Goal: Task Accomplishment & Management: Use online tool/utility

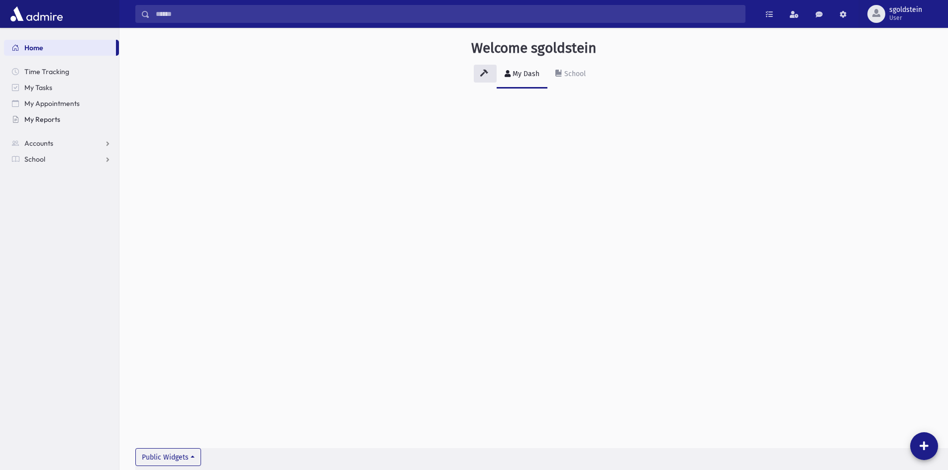
click at [38, 119] on span "My Reports" at bounding box center [42, 119] width 36 height 9
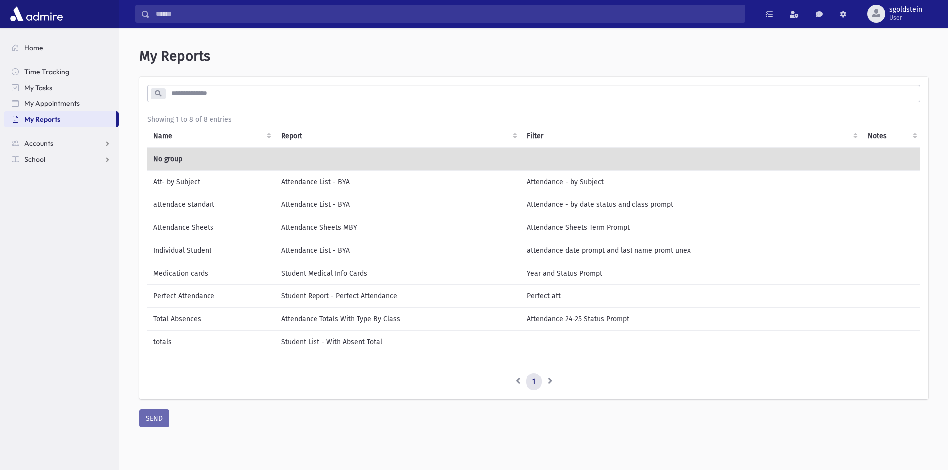
click at [194, 252] on td "Individual Student" at bounding box center [211, 250] width 128 height 23
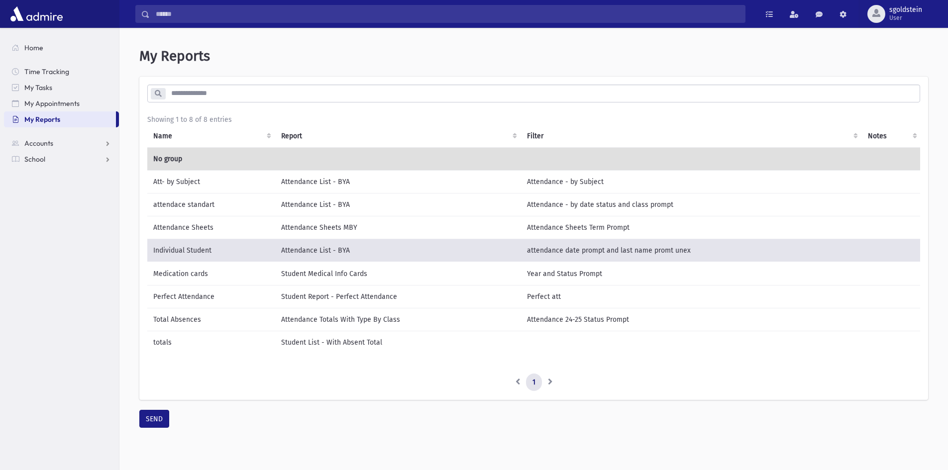
click at [194, 252] on td "Individual Student" at bounding box center [211, 250] width 128 height 23
click at [153, 425] on button "SEND" at bounding box center [154, 419] width 30 height 18
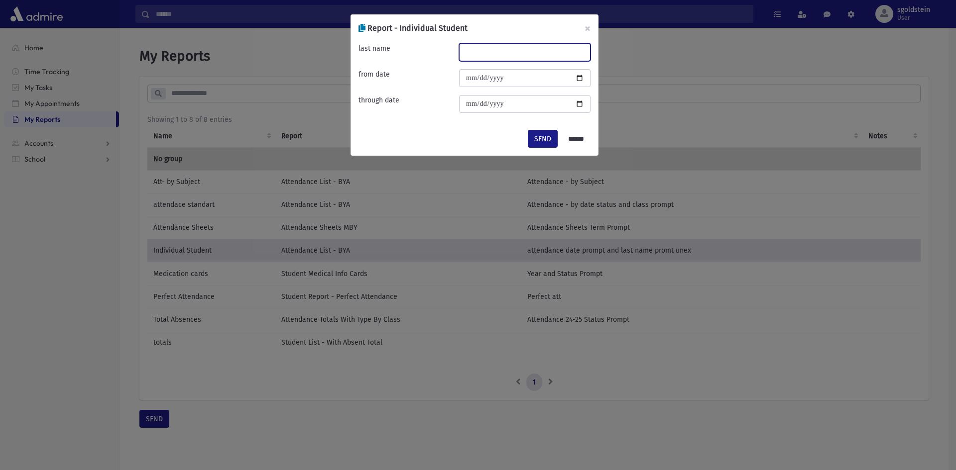
click at [557, 51] on input "text" at bounding box center [524, 52] width 131 height 18
type input "*****"
click at [582, 77] on input "date" at bounding box center [524, 78] width 131 height 18
type input "**********"
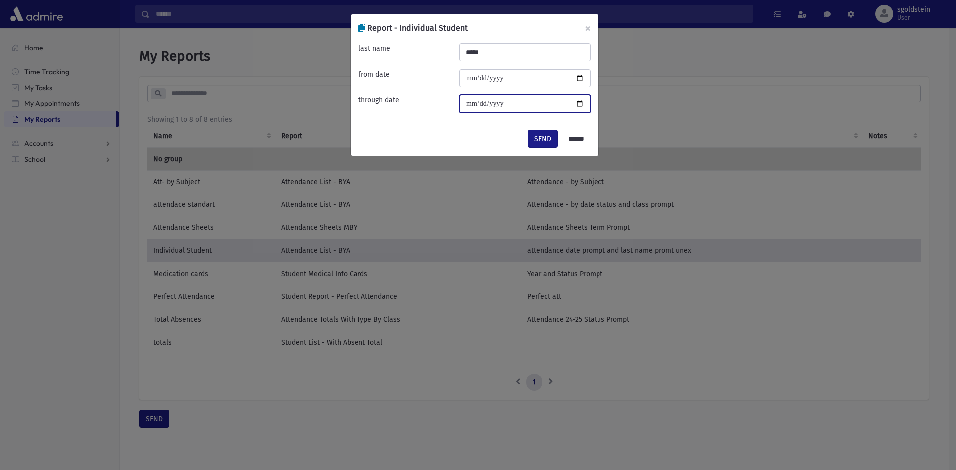
click at [581, 107] on input "date" at bounding box center [524, 104] width 131 height 18
type input "**********"
click at [540, 136] on button "SEND" at bounding box center [543, 139] width 30 height 18
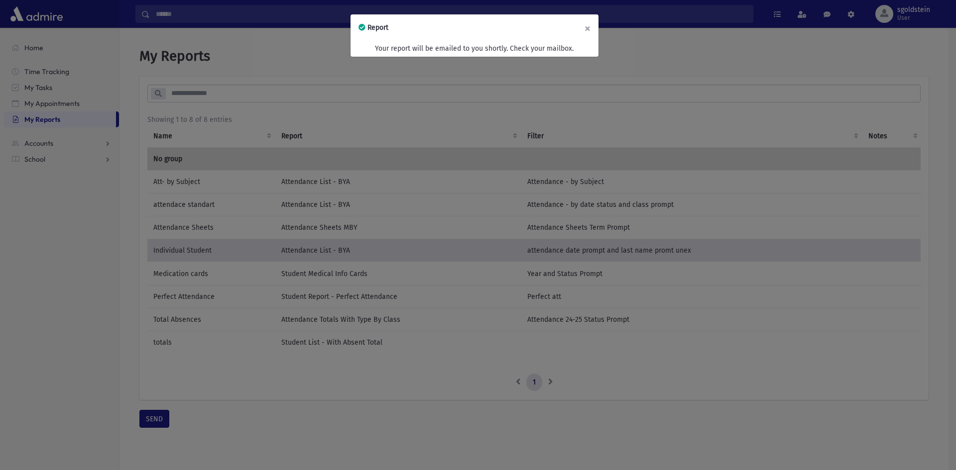
click at [588, 25] on button "×" at bounding box center [587, 28] width 22 height 28
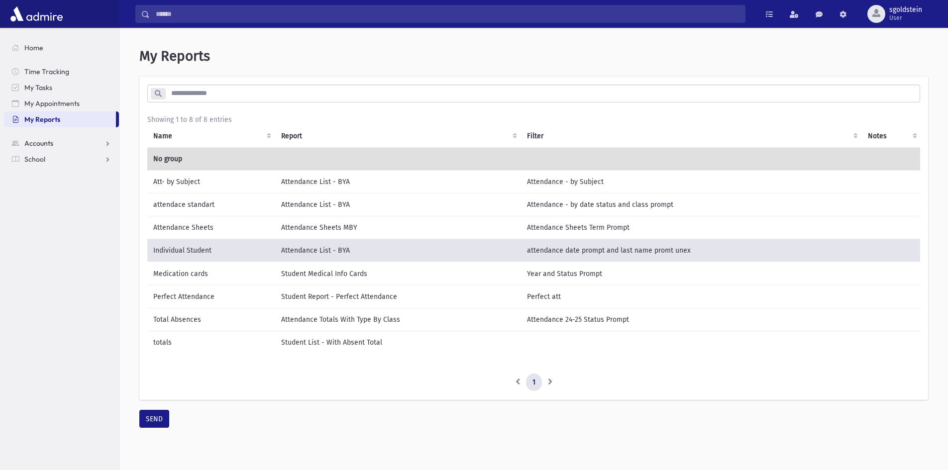
click at [34, 144] on span "Accounts" at bounding box center [38, 143] width 29 height 9
click at [43, 159] on span "Account List" at bounding box center [49, 159] width 38 height 9
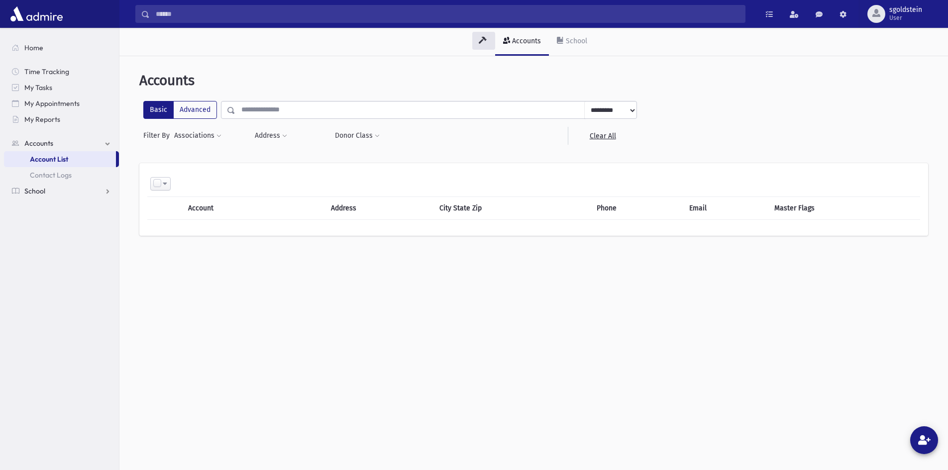
click at [42, 191] on span "School" at bounding box center [34, 191] width 21 height 9
click at [47, 289] on span "Report Cards" at bounding box center [51, 286] width 42 height 9
click at [44, 306] on span "Entry" at bounding box center [46, 302] width 17 height 9
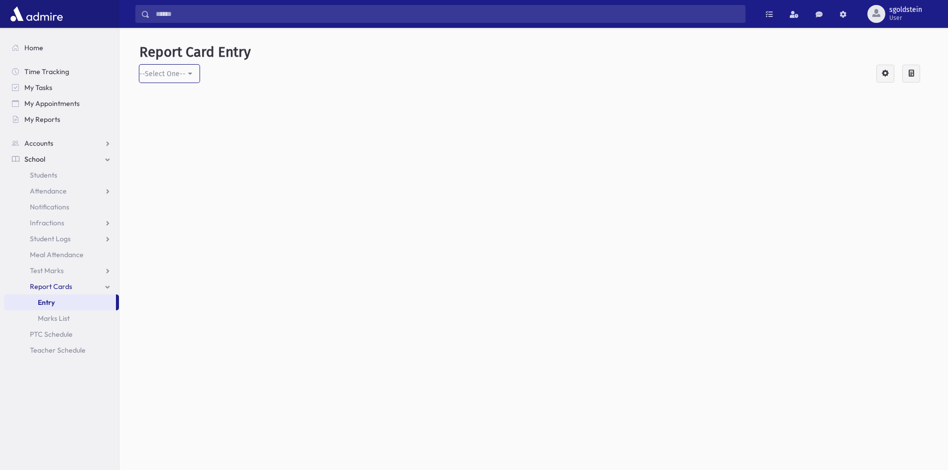
click at [189, 76] on button "--Select One--" at bounding box center [169, 74] width 60 height 18
drag, startPoint x: 270, startPoint y: 229, endPoint x: 274, endPoint y: 220, distance: 9.6
click at [271, 229] on div at bounding box center [533, 250] width 789 height 319
click at [40, 121] on span "My Reports" at bounding box center [42, 119] width 36 height 9
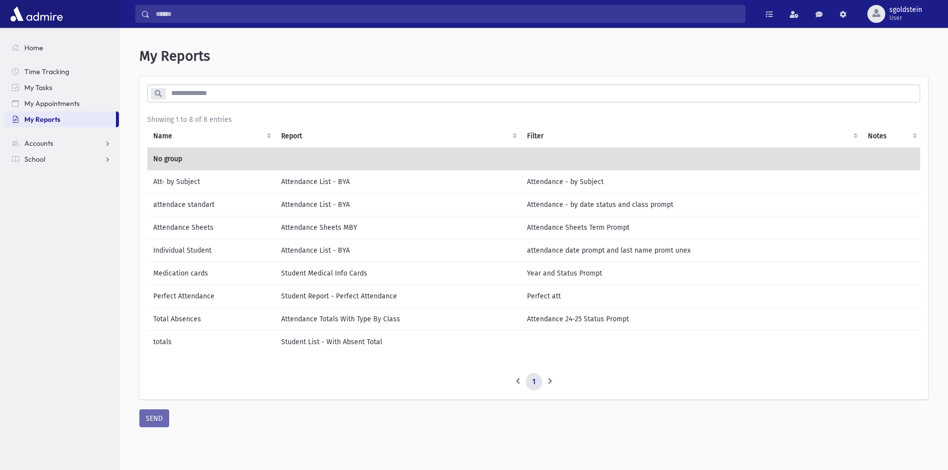
click at [179, 225] on td "Attendance Sheets" at bounding box center [211, 227] width 128 height 23
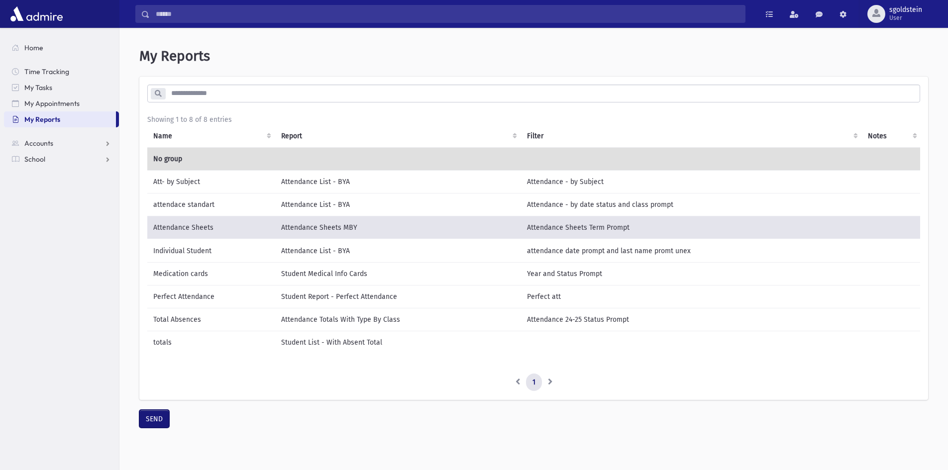
click at [151, 427] on button "SEND" at bounding box center [154, 419] width 30 height 18
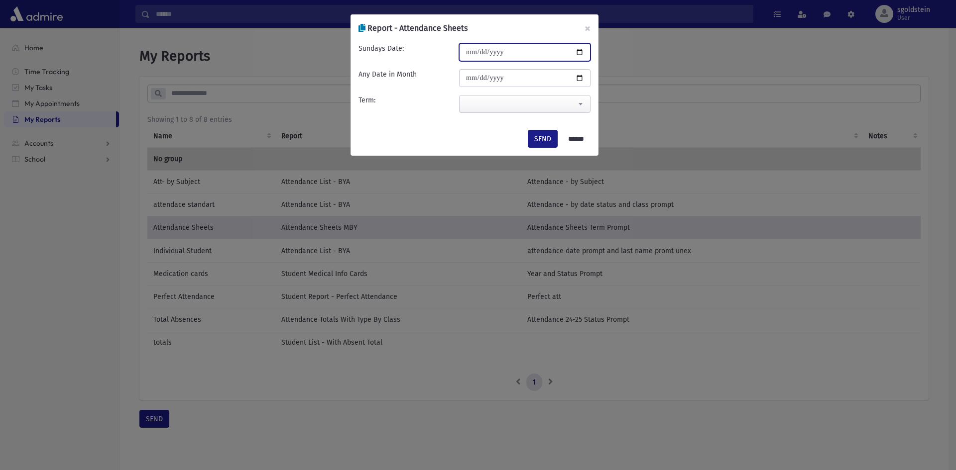
click at [580, 53] on input "date" at bounding box center [524, 52] width 131 height 18
type input "**********"
click at [581, 78] on input "date" at bounding box center [524, 78] width 131 height 18
type input "**********"
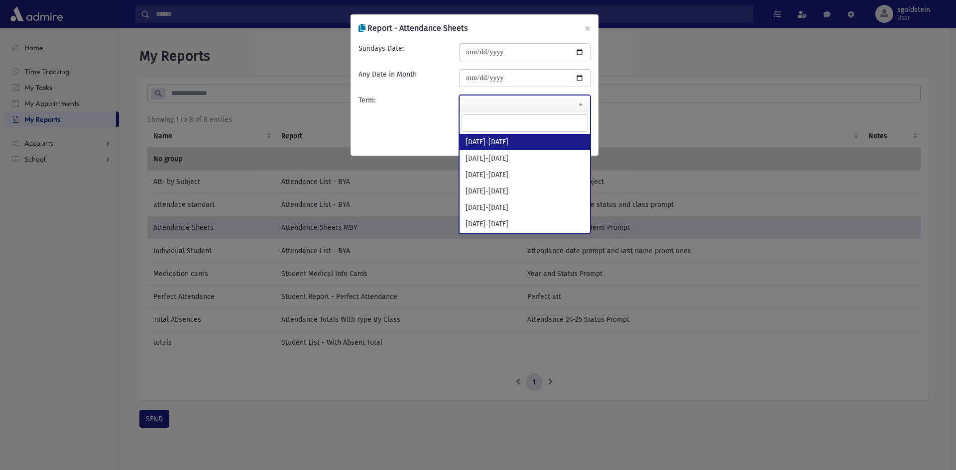
click at [578, 104] on b at bounding box center [580, 104] width 4 height 2
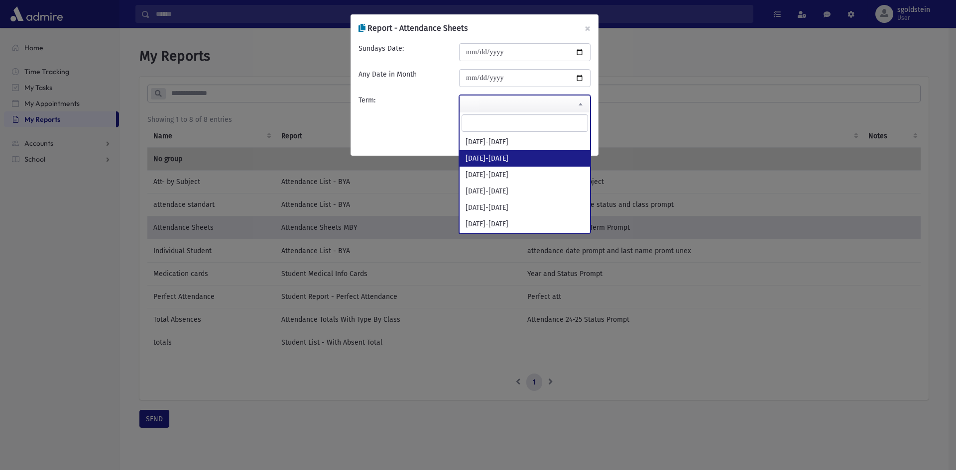
select select "*********"
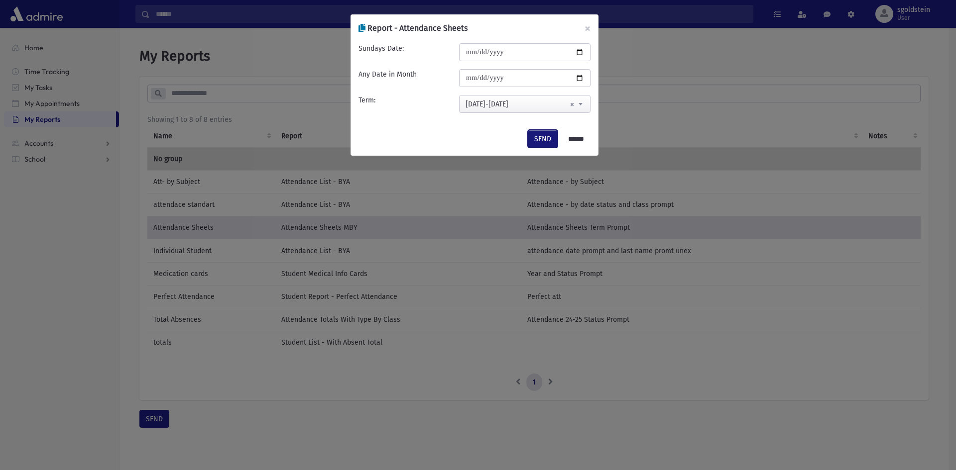
click at [540, 139] on button "SEND" at bounding box center [543, 139] width 30 height 18
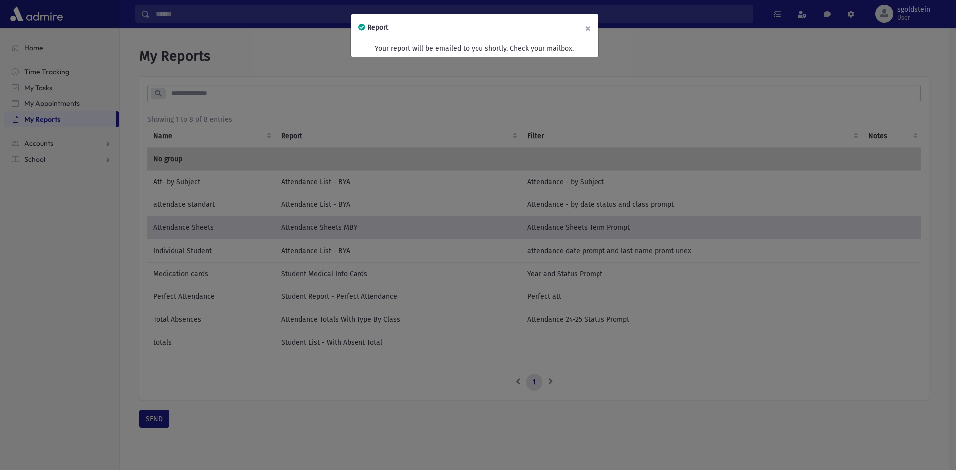
click at [587, 29] on button "×" at bounding box center [587, 28] width 22 height 28
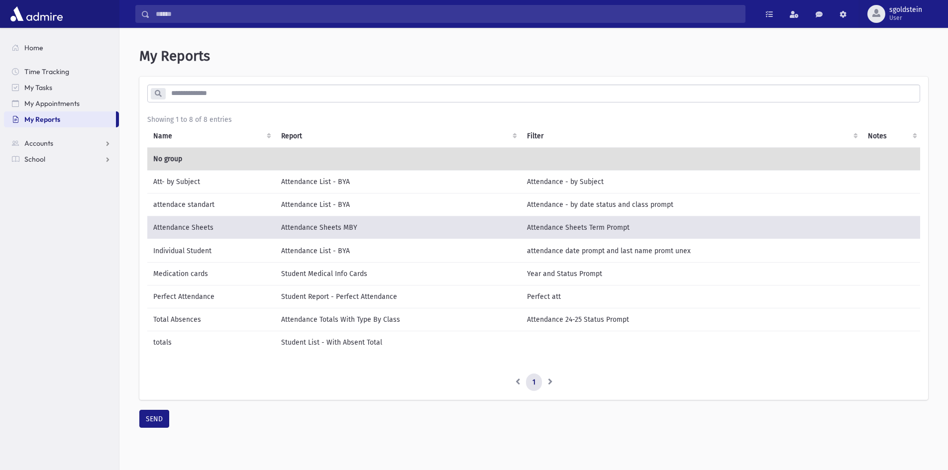
click at [295, 228] on td "Attendance Sheets MBY" at bounding box center [398, 227] width 246 height 23
click at [296, 228] on td "Attendance Sheets MBY" at bounding box center [398, 227] width 246 height 23
click at [392, 227] on td "Attendance Sheets MBY" at bounding box center [398, 227] width 246 height 23
click at [151, 424] on button "SEND" at bounding box center [154, 419] width 30 height 18
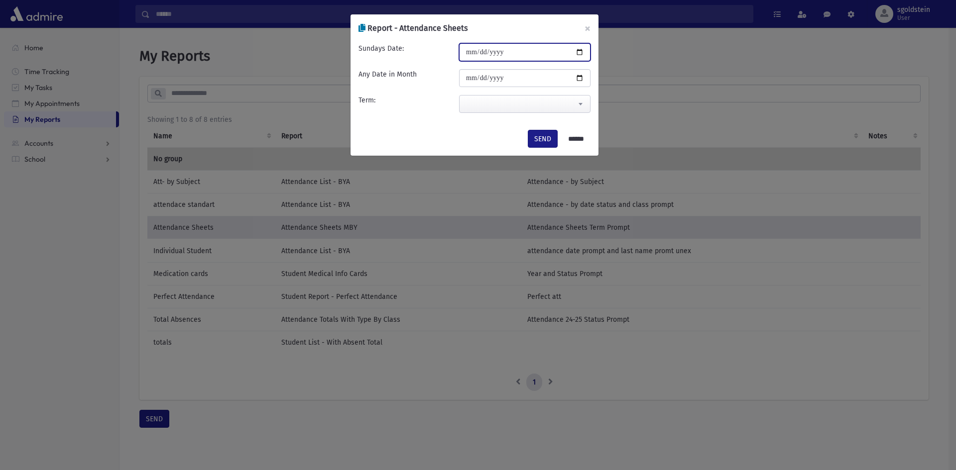
click at [579, 53] on input "date" at bounding box center [524, 52] width 131 height 18
type input "**********"
click at [579, 78] on input "date" at bounding box center [524, 78] width 131 height 18
type input "**********"
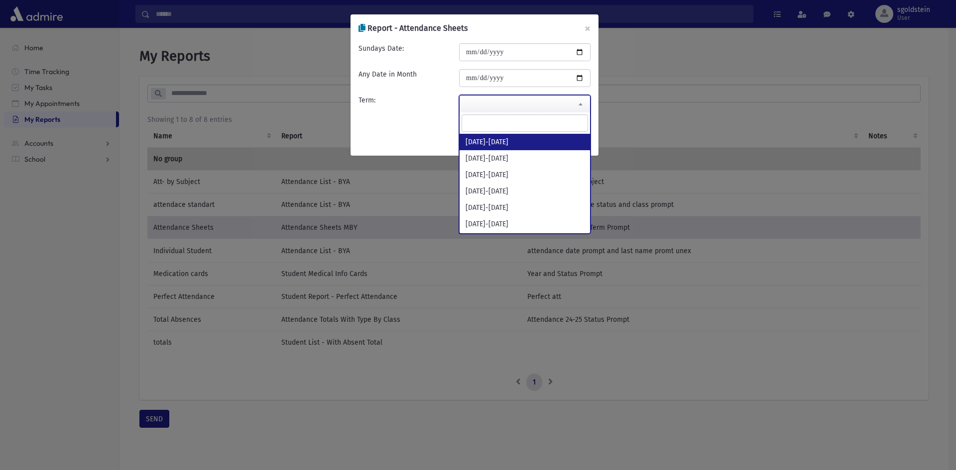
click at [581, 104] on b at bounding box center [580, 104] width 4 height 2
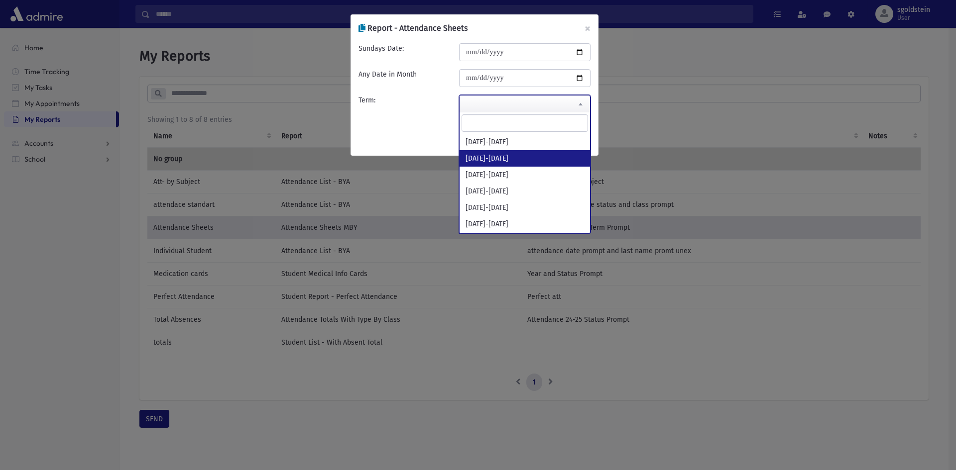
select select "*********"
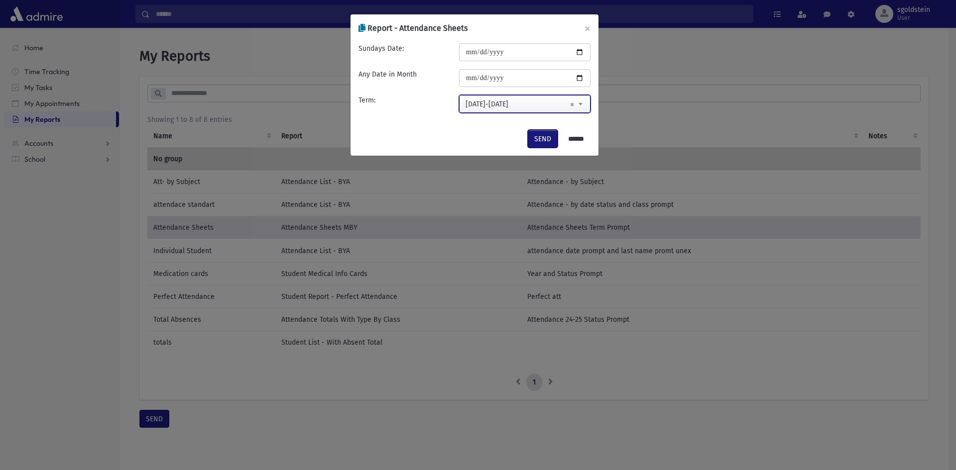
click at [538, 141] on button "SEND" at bounding box center [543, 139] width 30 height 18
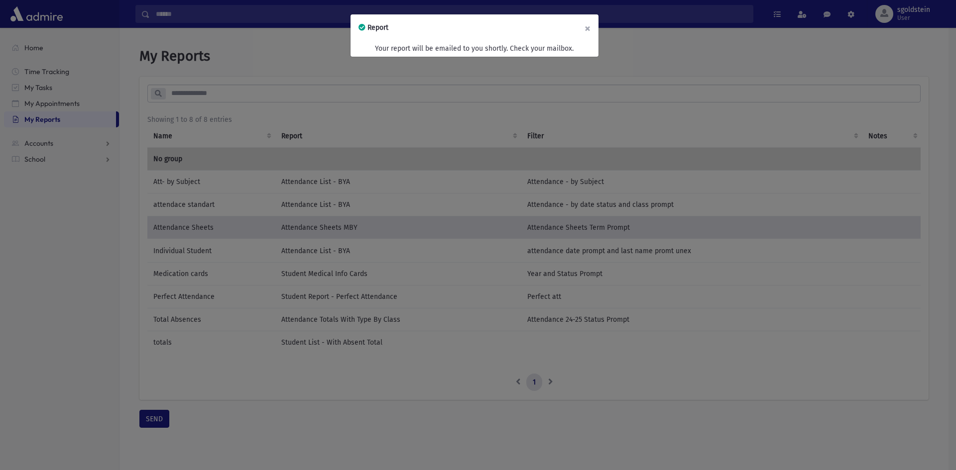
click at [587, 28] on button "×" at bounding box center [587, 28] width 22 height 28
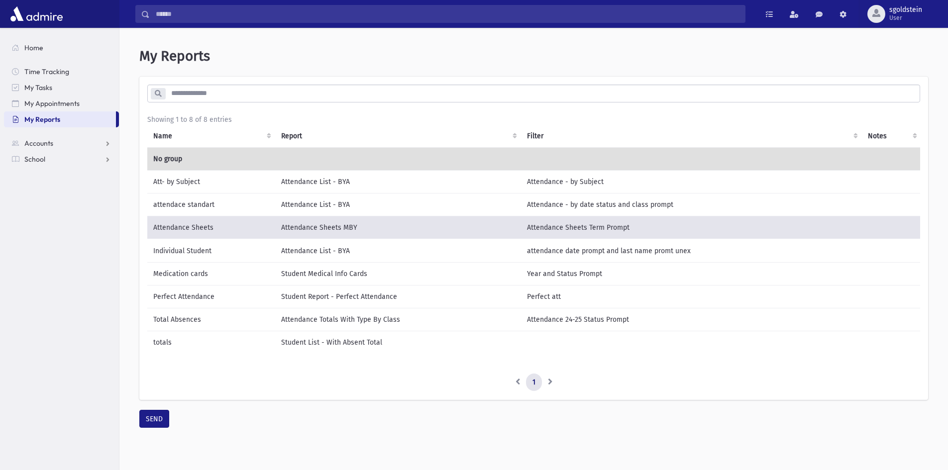
click at [241, 189] on td "Att- by Subject" at bounding box center [211, 181] width 128 height 23
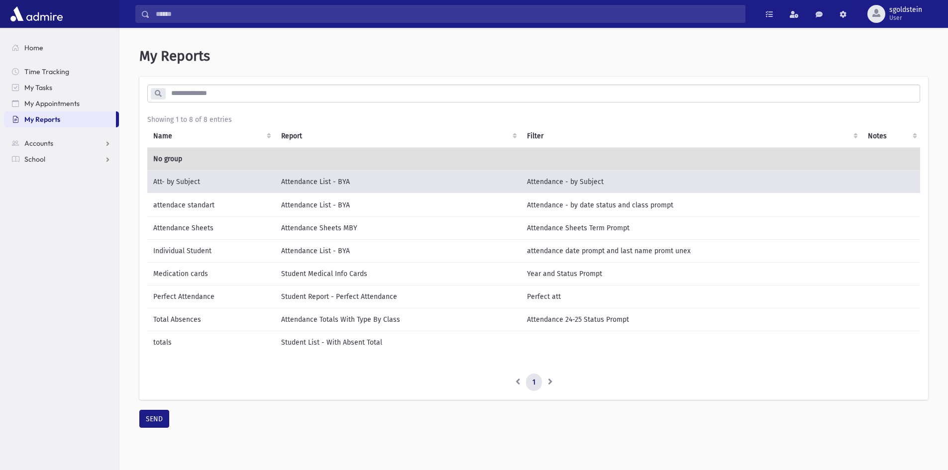
drag, startPoint x: 665, startPoint y: 188, endPoint x: 306, endPoint y: 244, distance: 363.7
click at [306, 244] on td "Attendance List - BYA" at bounding box center [398, 250] width 246 height 23
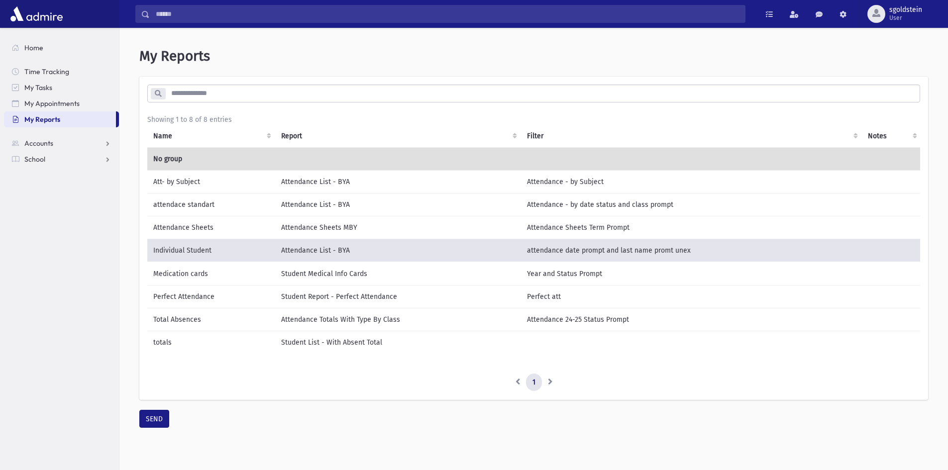
click at [292, 345] on td "Student List - With Absent Total" at bounding box center [398, 342] width 246 height 23
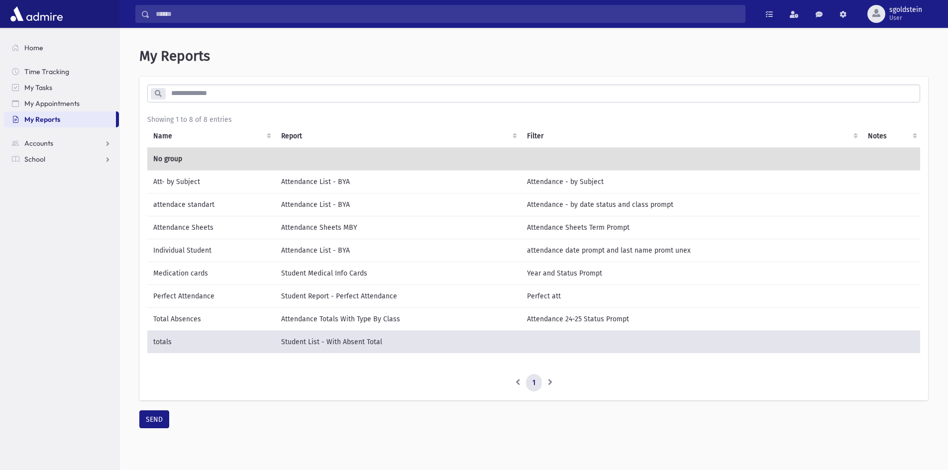
click at [466, 182] on td "Attendance List - BYA" at bounding box center [398, 181] width 246 height 23
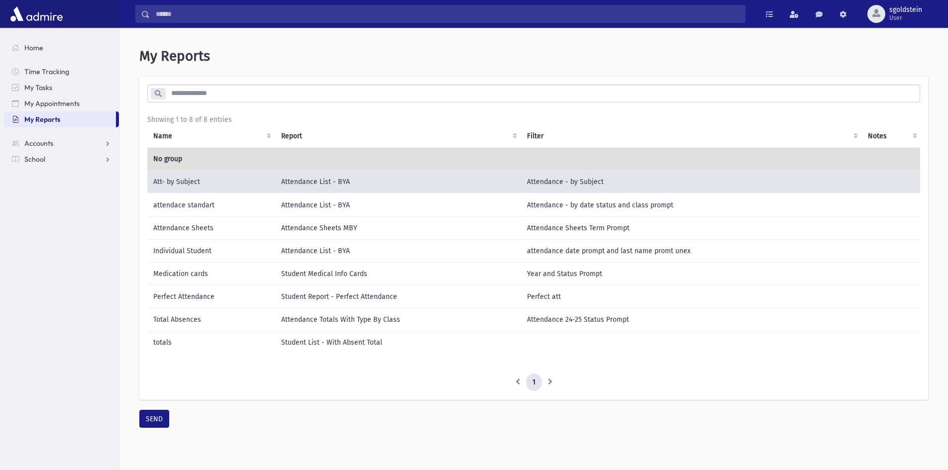
click at [236, 184] on td "Att- by Subject" at bounding box center [211, 181] width 128 height 23
click at [240, 183] on td "Att- by Subject" at bounding box center [211, 181] width 128 height 23
click at [267, 191] on td "Att- by Subject" at bounding box center [211, 181] width 128 height 23
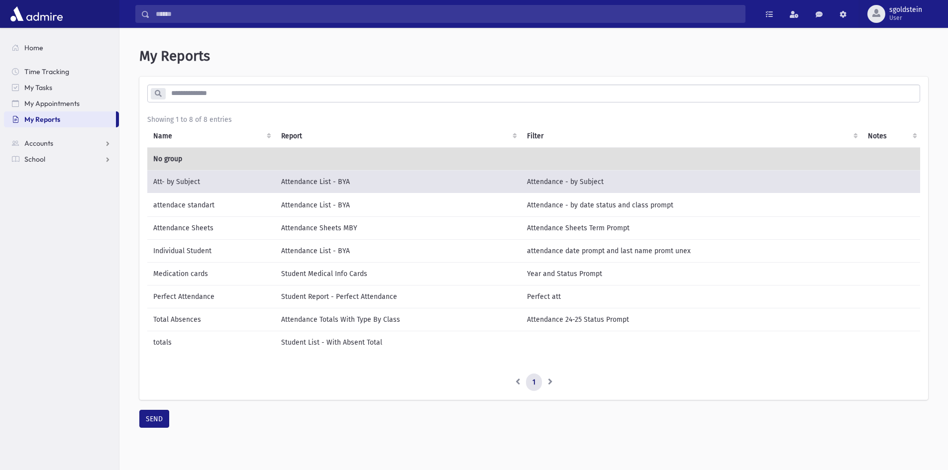
click at [252, 203] on td "attendace standart" at bounding box center [211, 205] width 128 height 23
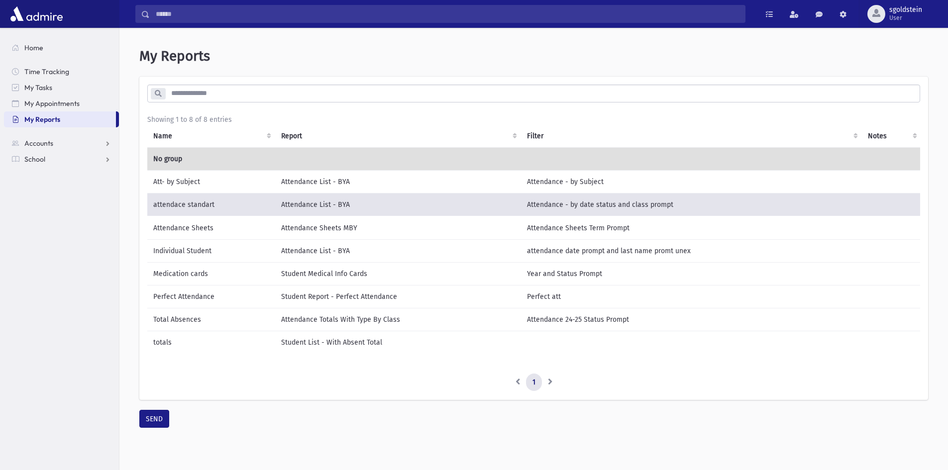
click at [236, 220] on td "Attendance Sheets" at bounding box center [211, 228] width 128 height 23
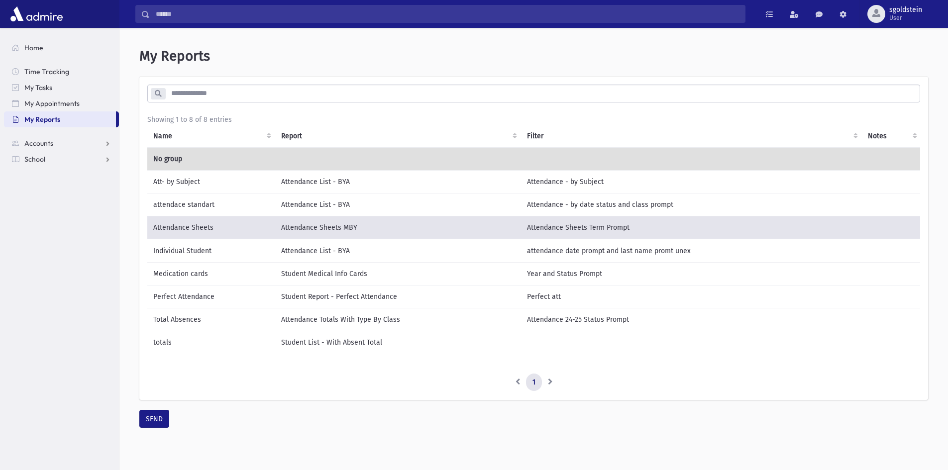
click at [233, 206] on td "attendace standart" at bounding box center [211, 204] width 128 height 23
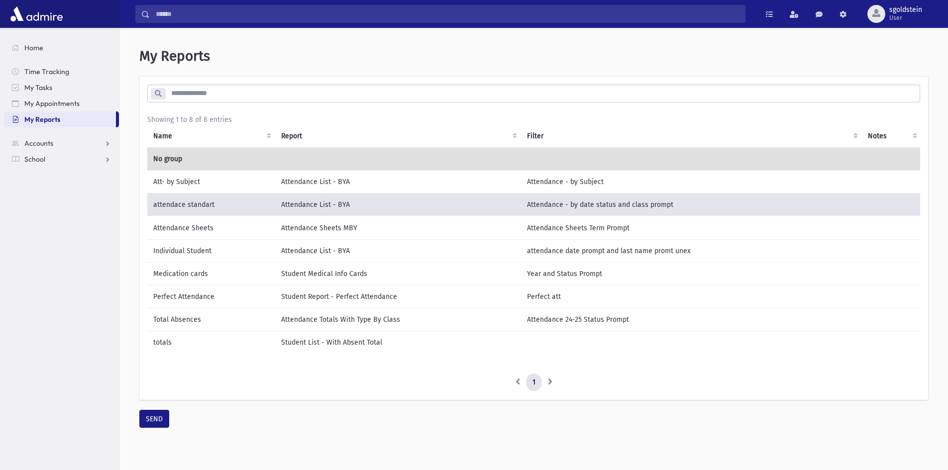
drag, startPoint x: 235, startPoint y: 205, endPoint x: 45, endPoint y: 250, distance: 195.4
click at [45, 253] on section "Home Time Tracking My Tasks My Appointments My Reports Accounts Accounts Accoun…" at bounding box center [59, 249] width 119 height 442
click at [839, 13] on link at bounding box center [843, 14] width 20 height 18
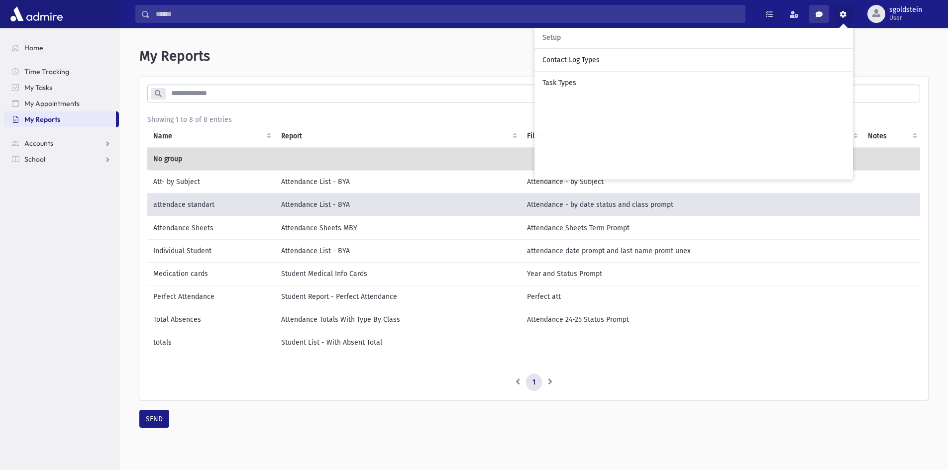
click at [825, 16] on link at bounding box center [819, 14] width 20 height 18
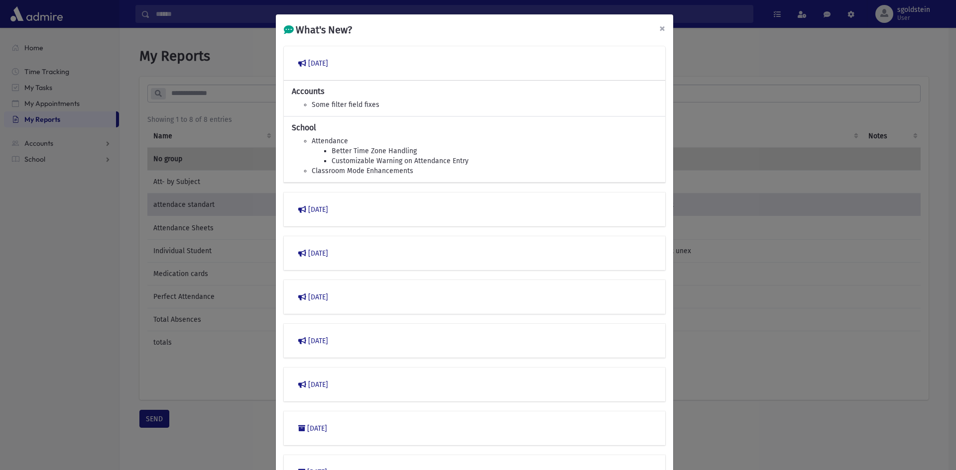
click at [659, 30] on span "×" at bounding box center [662, 28] width 6 height 14
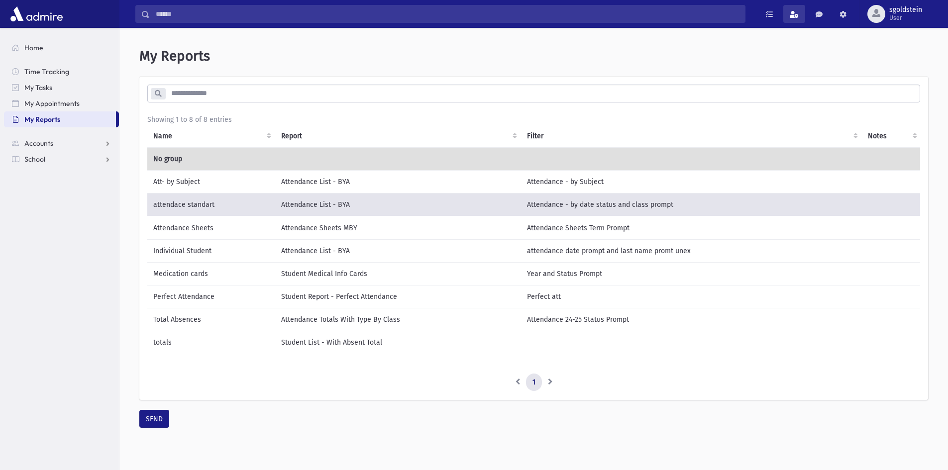
click at [793, 15] on span at bounding box center [794, 14] width 9 height 7
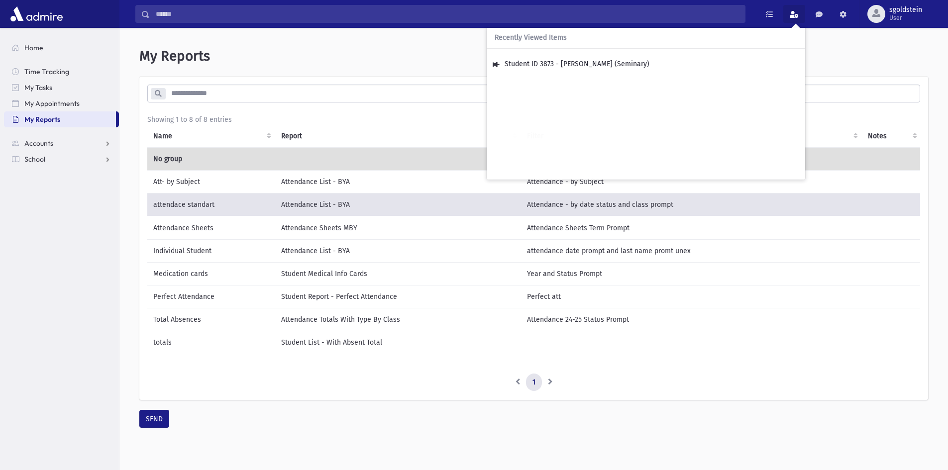
click at [838, 51] on header "My Reports" at bounding box center [533, 56] width 789 height 17
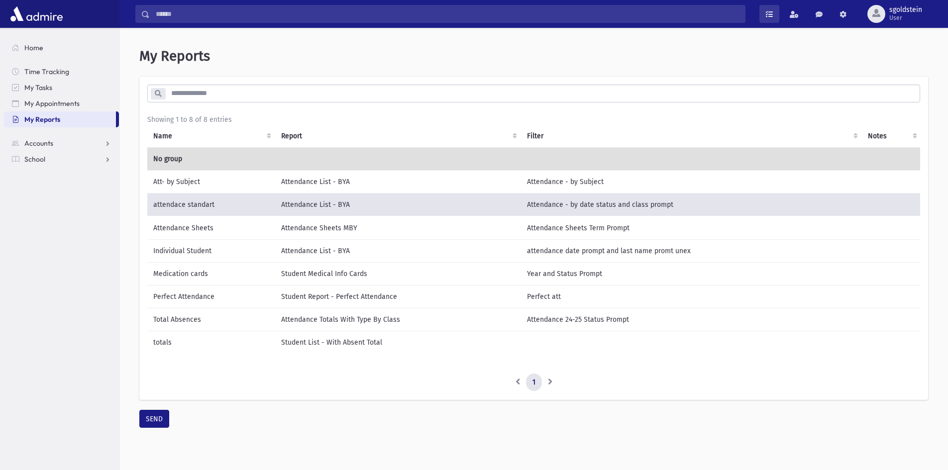
click at [765, 16] on link at bounding box center [770, 14] width 20 height 18
click at [841, 62] on header "My Reports" at bounding box center [533, 56] width 789 height 17
drag, startPoint x: 729, startPoint y: 113, endPoint x: 536, endPoint y: 184, distance: 206.1
